Goal: Transaction & Acquisition: Purchase product/service

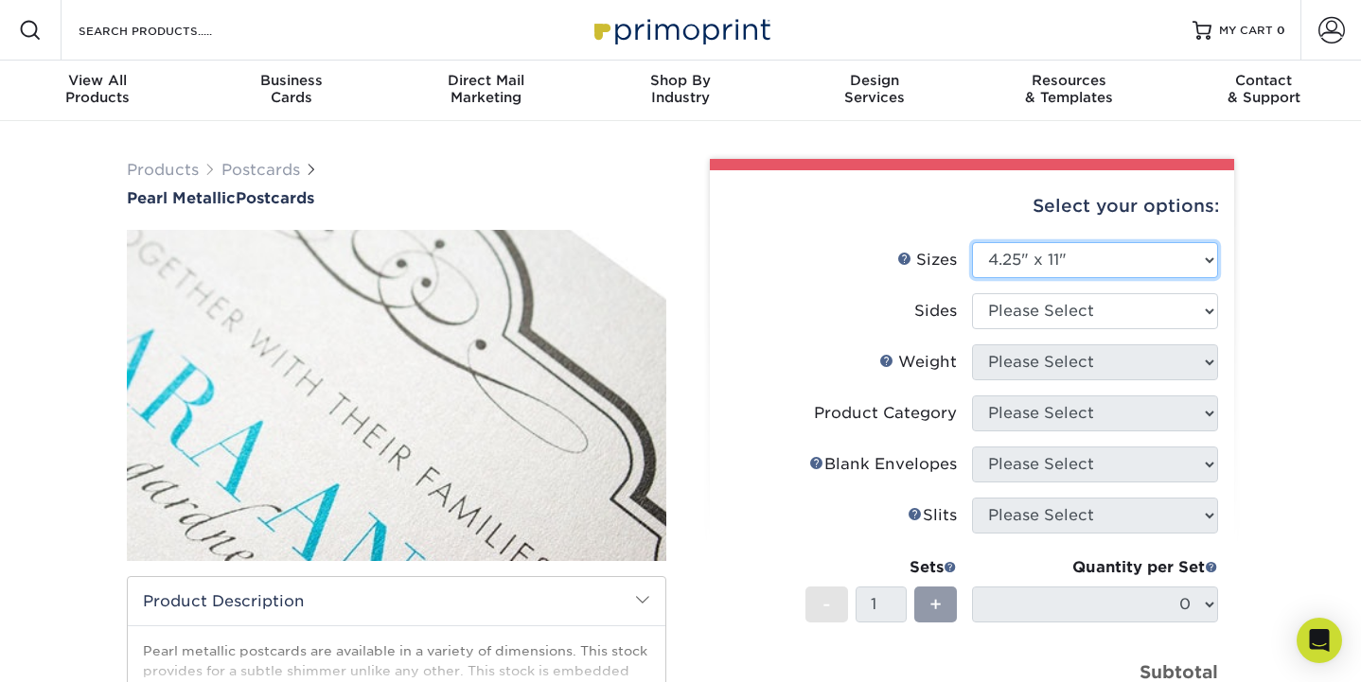
select select "5.00x7.00"
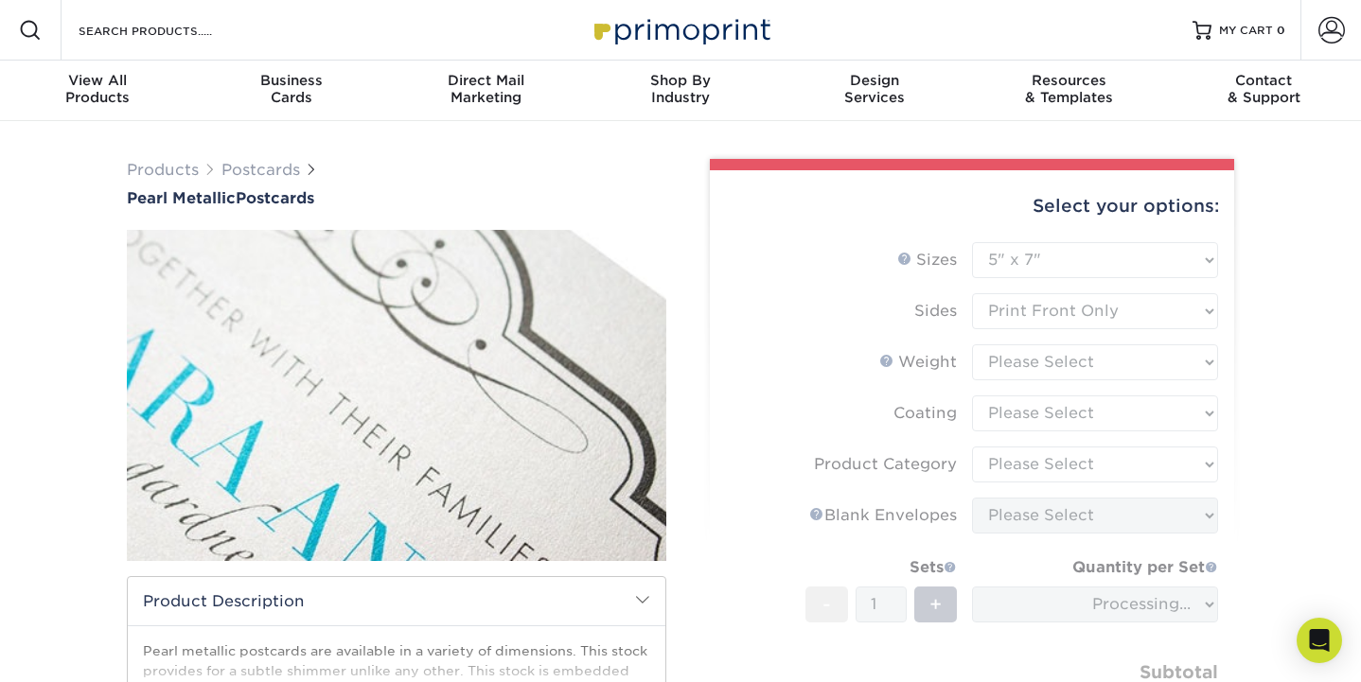
click at [1008, 292] on form "Sizes Help Sizes Please Select 2" x 4" 2" x 6" 3.5" x 8.5" 4" x 6" 4" x 8.5" 4"…" at bounding box center [972, 505] width 494 height 527
click at [1027, 315] on form "Sizes Help Sizes Please Select 2" x 4" 2" x 6" 3.5" x 8.5" 4" x 6" 4" x 8.5" 4"…" at bounding box center [972, 505] width 494 height 527
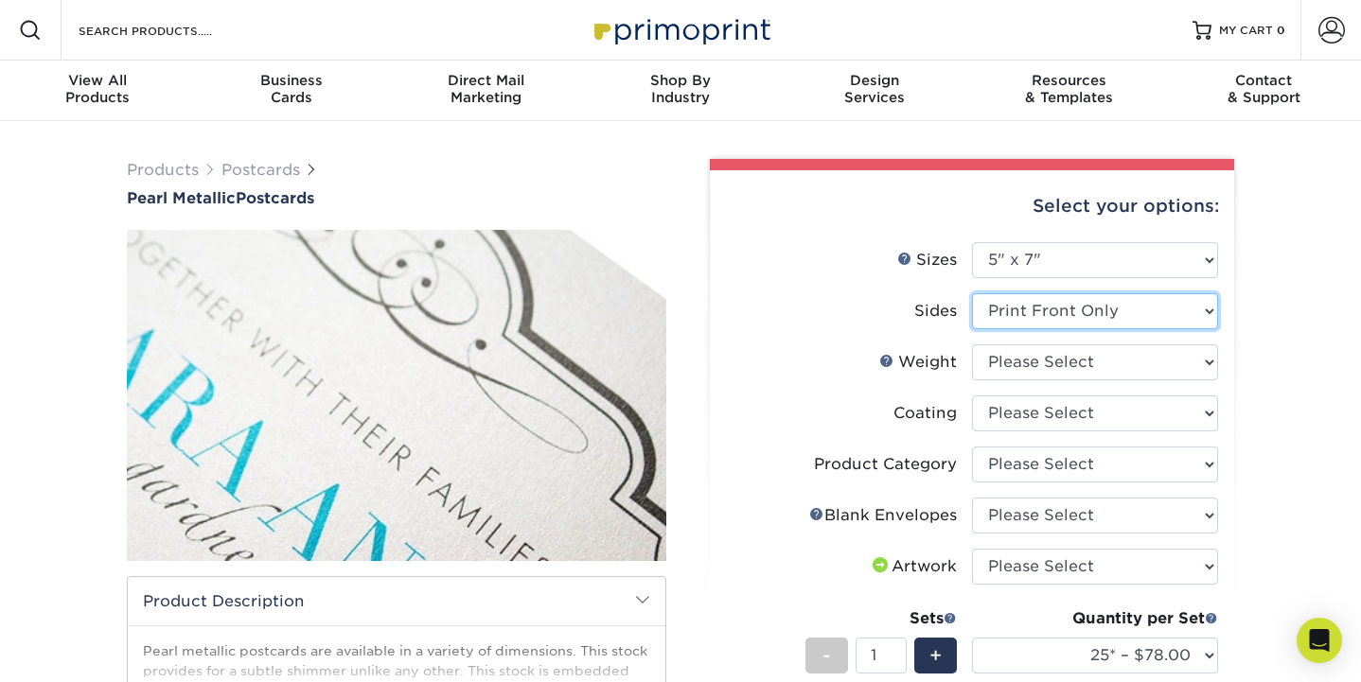
select select "13abbda7-1d64-4f25-8bb2-c179b224825d"
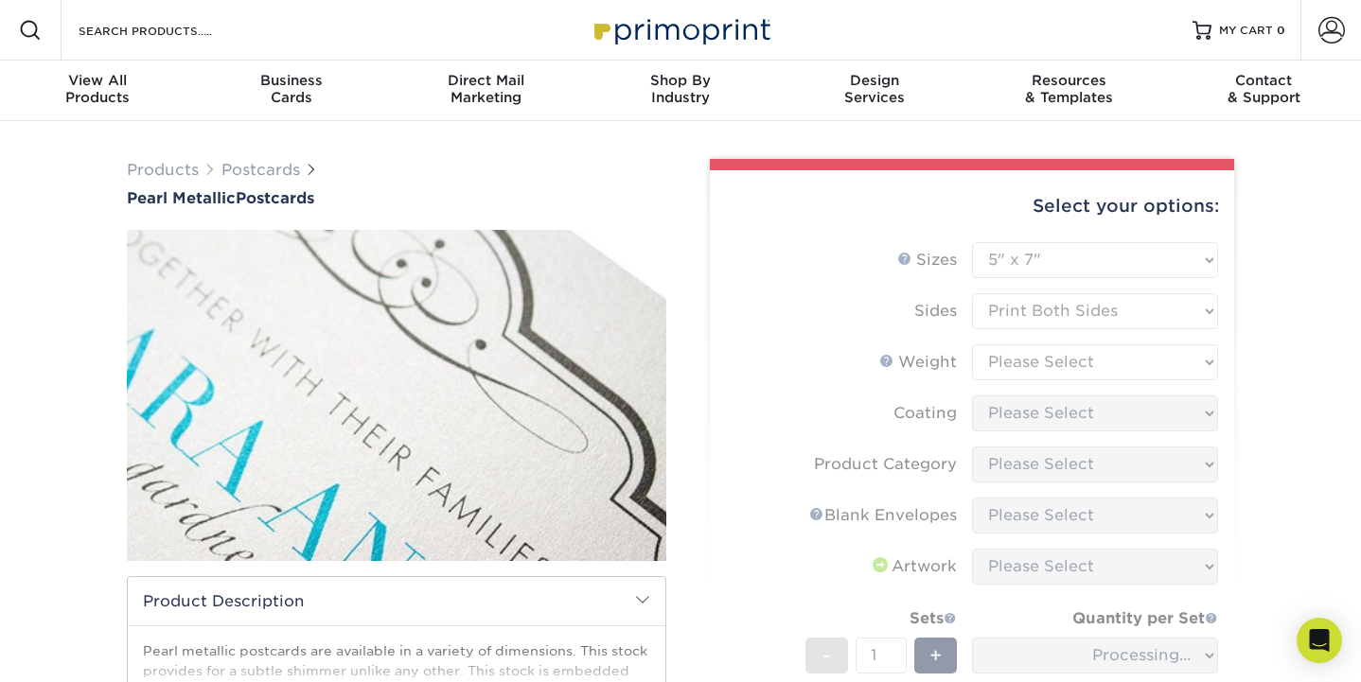
click at [1028, 348] on form "Sizes Help Sizes Please Select 2" x 4" 2" x 6" 3.5" x 8.5" 4" x 6" 4" x 8.5" 4"…" at bounding box center [972, 531] width 494 height 578
click at [1002, 371] on form "Sizes Help Sizes Please Select 2" x 4" 2" x 6" 3.5" x 8.5" 4" x 6" 4" x 8.5" 4"…" at bounding box center [972, 531] width 494 height 578
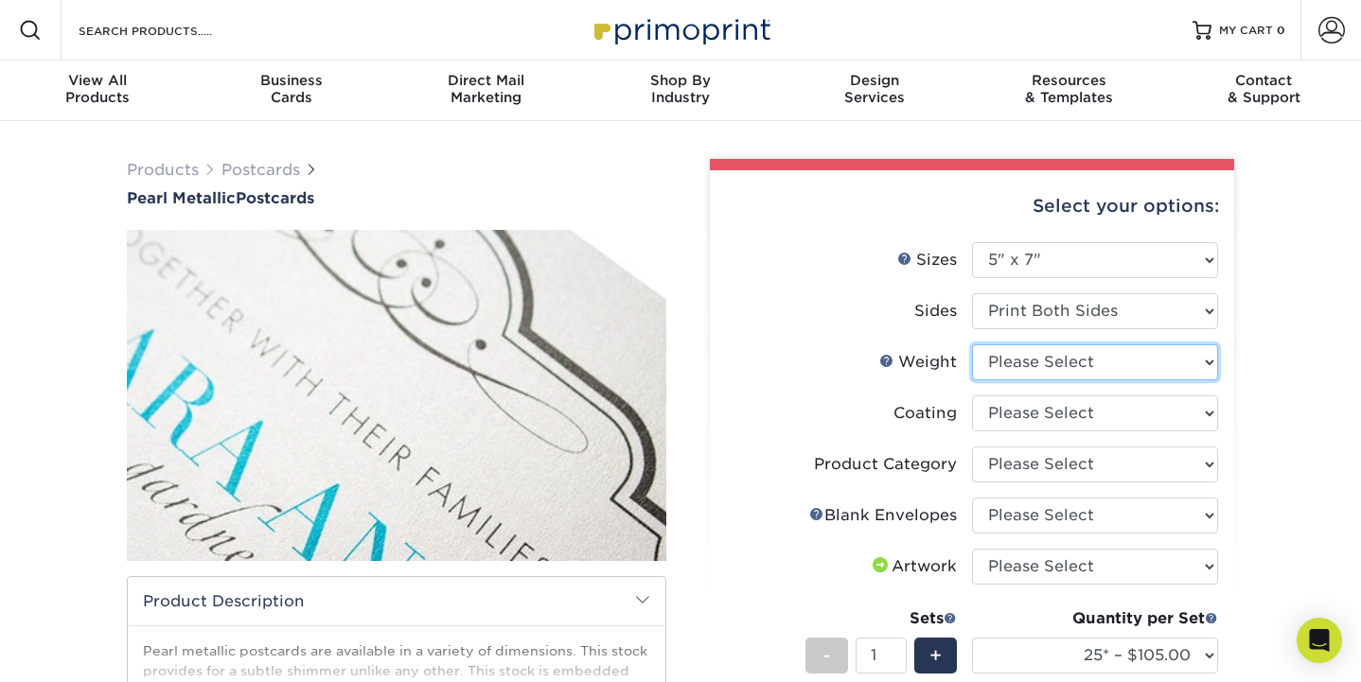
select select "14PTPM"
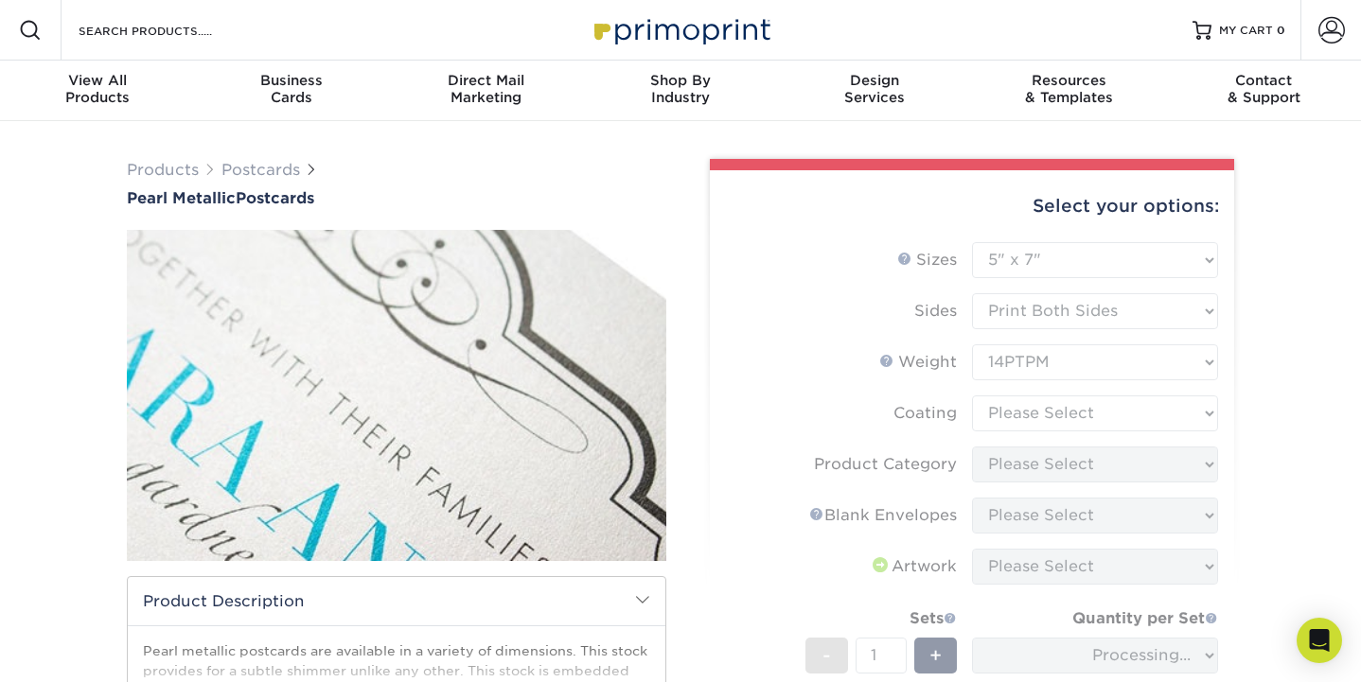
click at [899, 509] on form "Sizes Help Sizes Please Select 2" x 4" 2" x 6" 3.5" x 8.5" 4" x 6" 4" x 8.5" 4"…" at bounding box center [972, 531] width 494 height 578
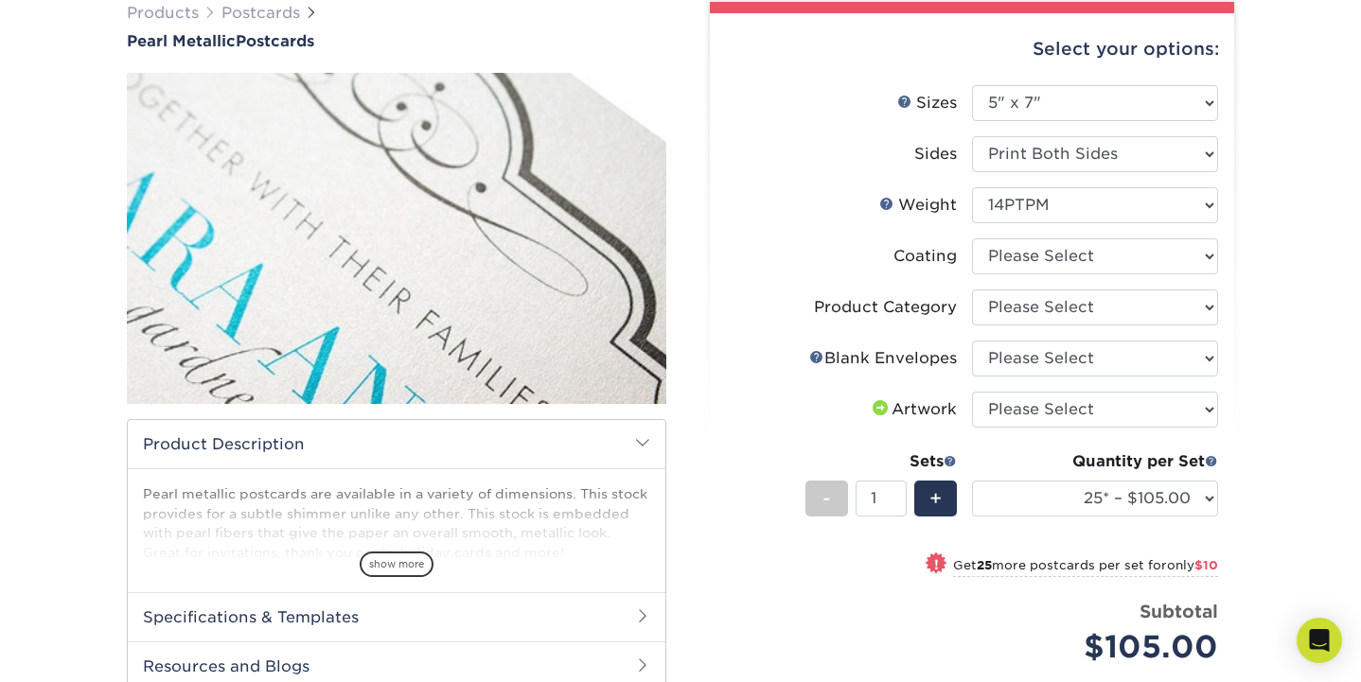
scroll to position [160, 0]
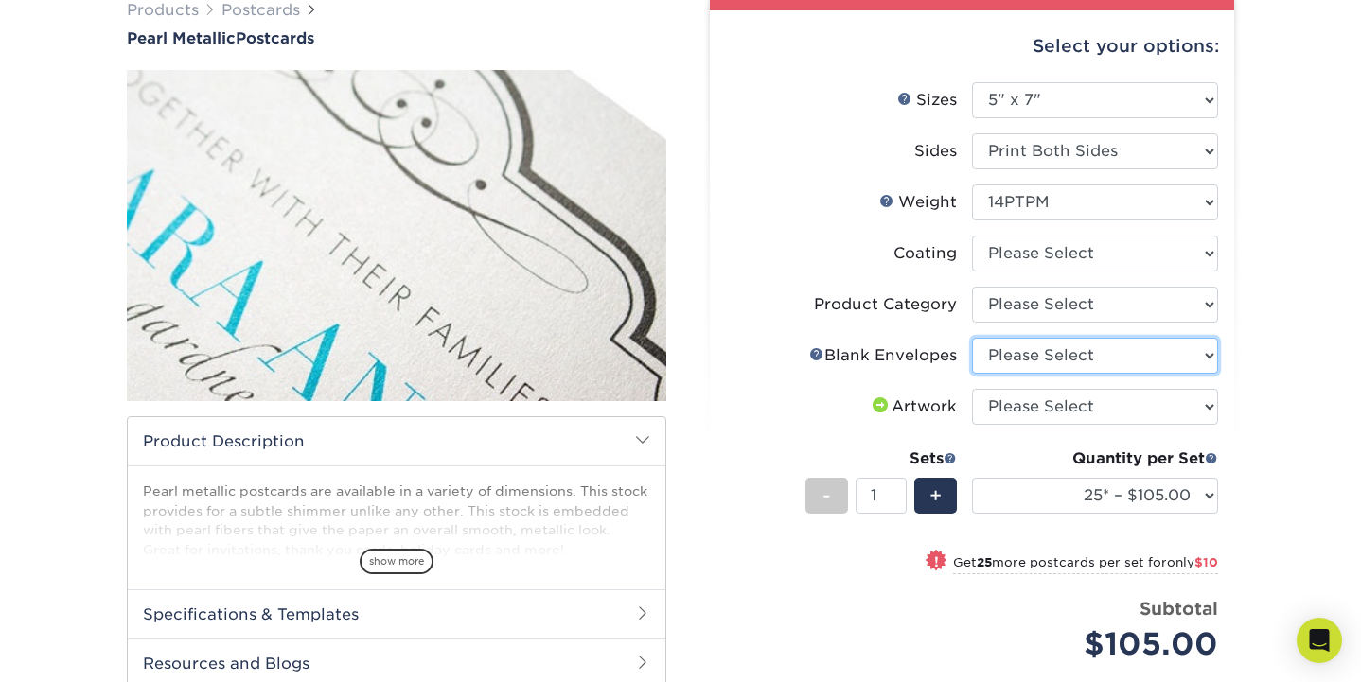
select select "9f137334-7cf0-4a73-8a74-a4df662606ea"
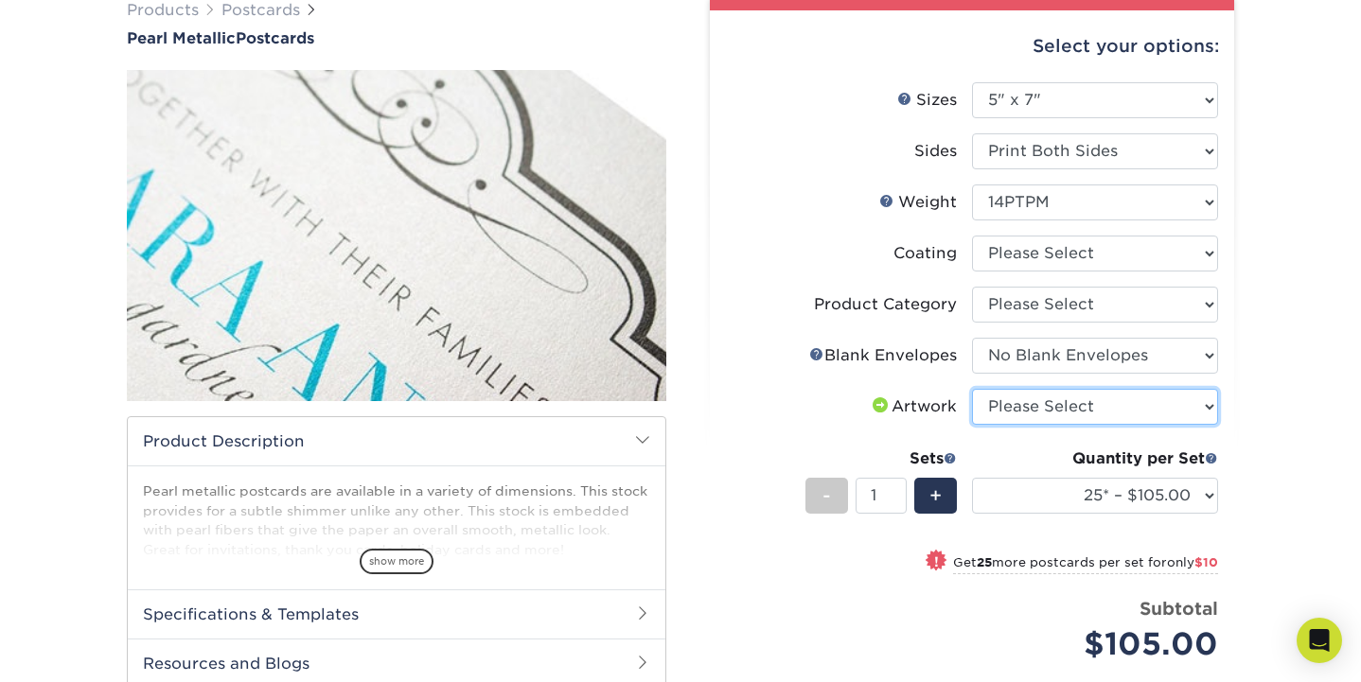
select select "upload"
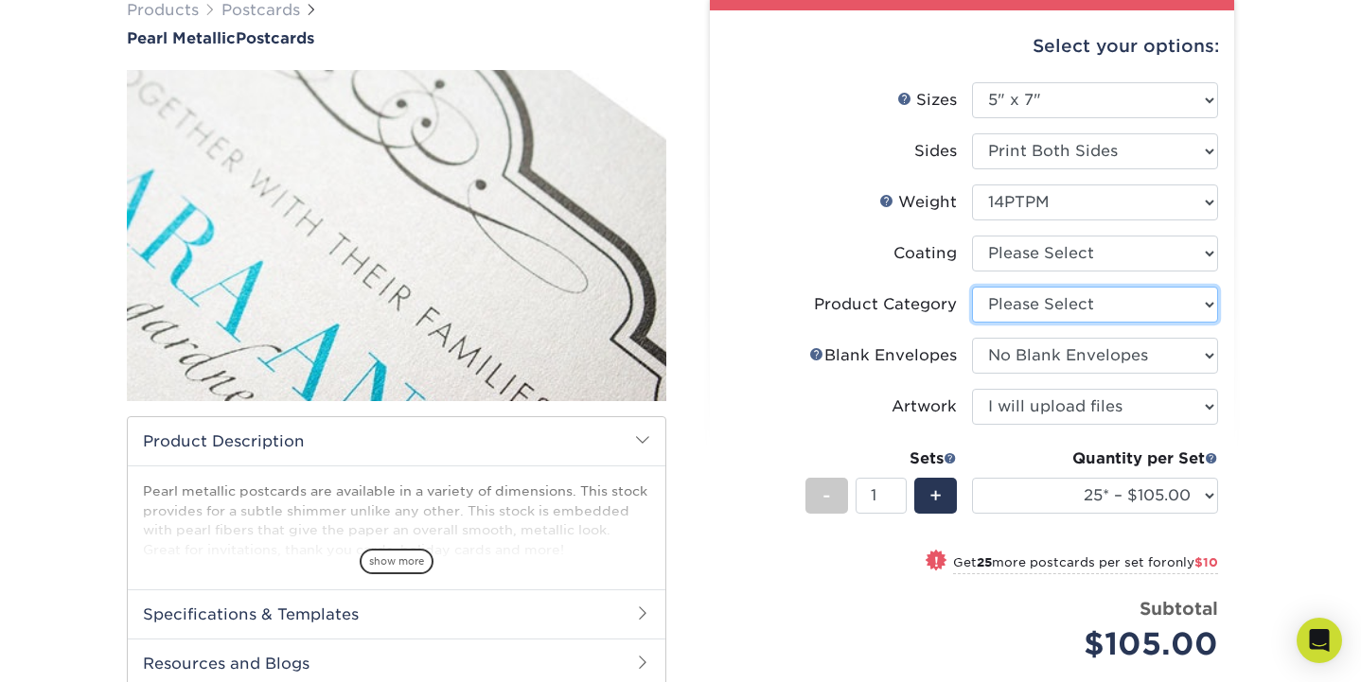
select select "afc43903-b91d-4869-9f05-9fa1eb7dcbea"
click at [829, 275] on li "Coating" at bounding box center [972, 261] width 492 height 51
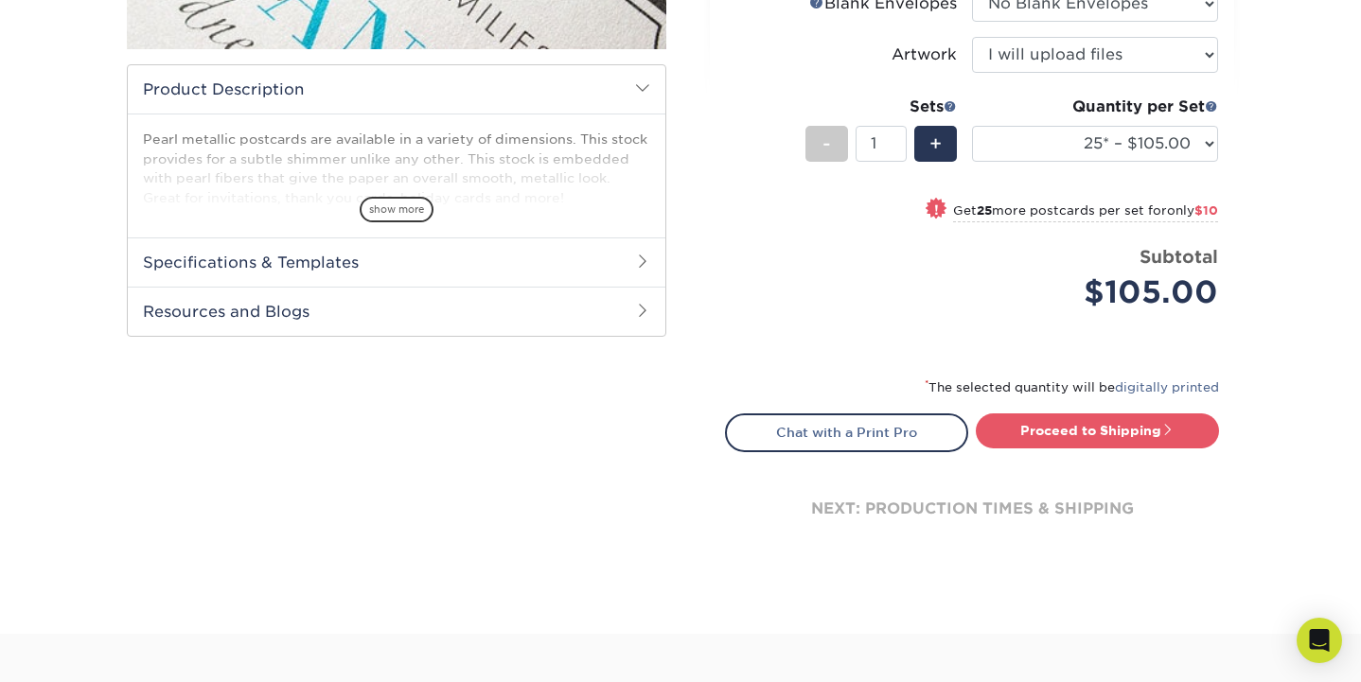
scroll to position [527, 0]
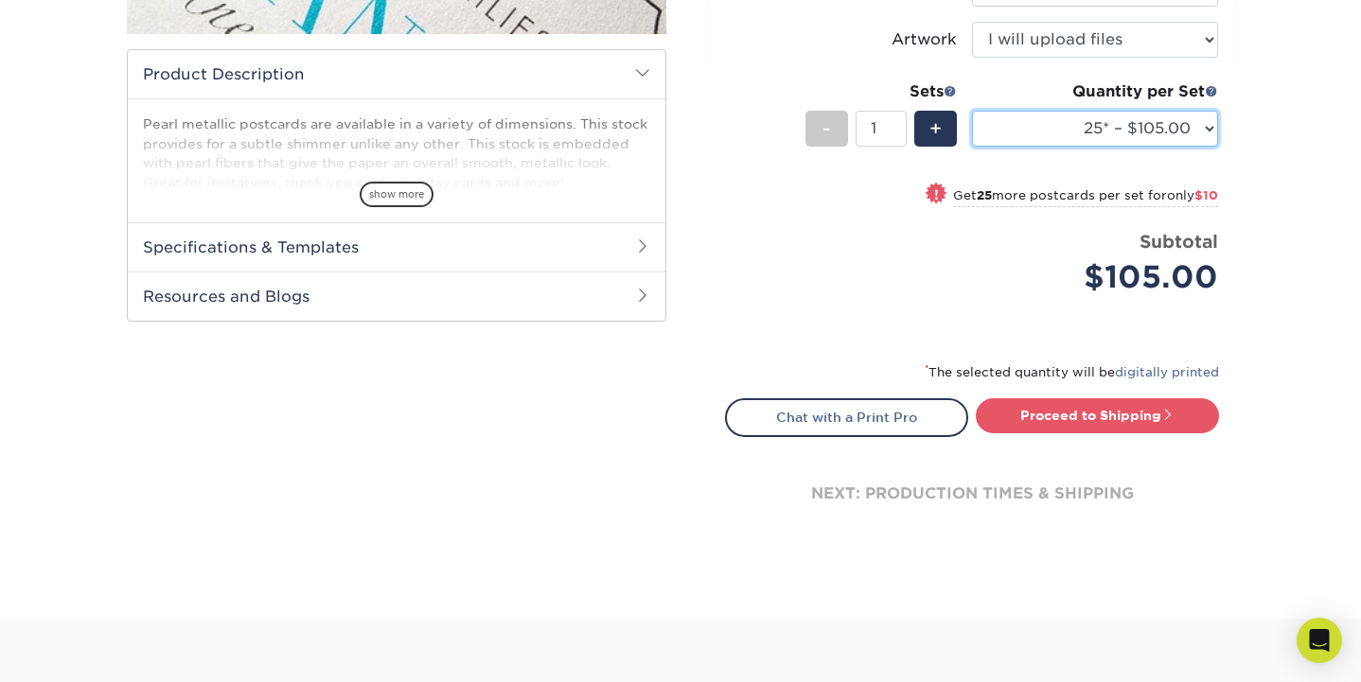
select select "50* – $115.00"
